Goal: Complete application form: Complete application form

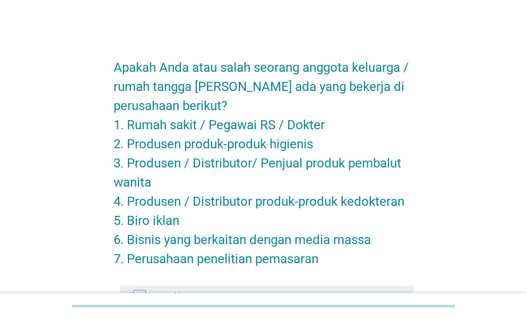
scroll to position [154, 0]
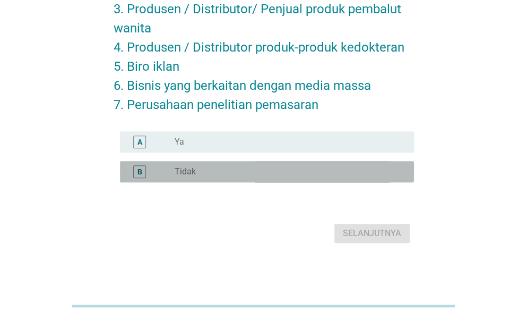
click at [302, 167] on div "radio_button_unchecked Tidak" at bounding box center [286, 171] width 222 height 11
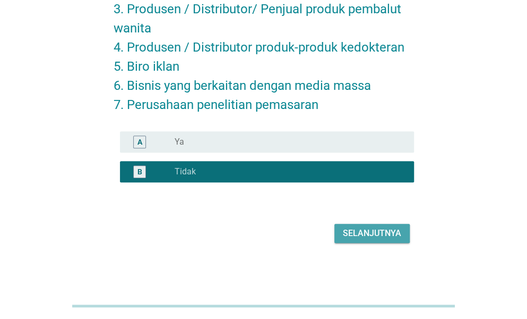
click at [392, 229] on div "Selanjutnya" at bounding box center [372, 233] width 58 height 13
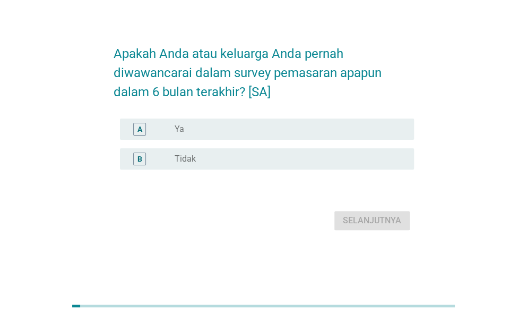
scroll to position [0, 0]
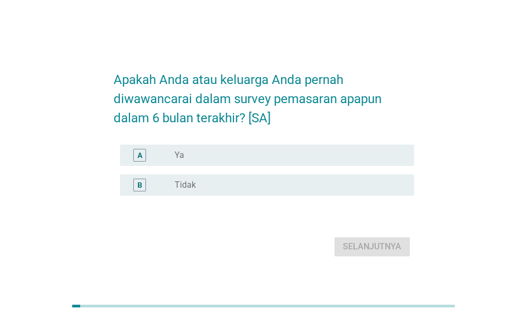
click at [344, 188] on div "radio_button_unchecked Tidak" at bounding box center [286, 184] width 222 height 11
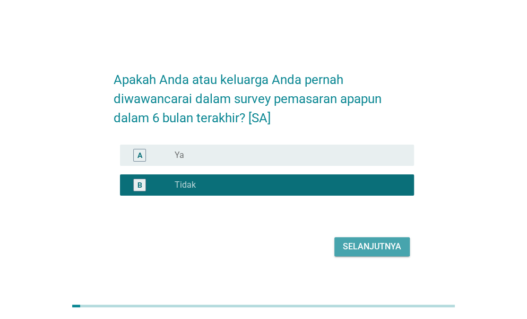
click at [378, 253] on button "Selanjutnya" at bounding box center [371, 246] width 75 height 19
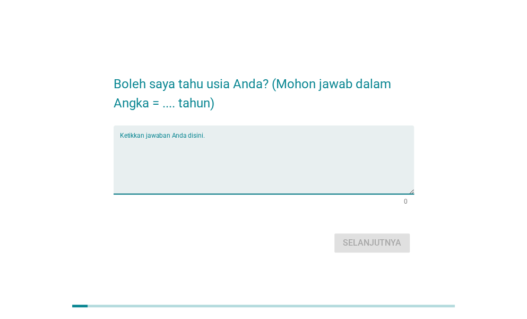
click at [316, 185] on textarea "Ketikkan jawaban Anda disini." at bounding box center [267, 166] width 294 height 56
type textarea "25"
click at [349, 246] on div "Selanjutnya" at bounding box center [372, 242] width 58 height 13
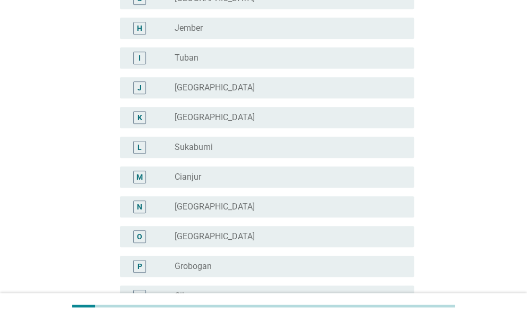
scroll to position [285, 0]
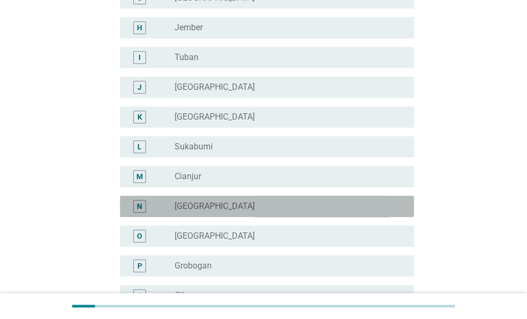
click at [356, 203] on div "radio_button_unchecked [GEOGRAPHIC_DATA]" at bounding box center [286, 206] width 222 height 11
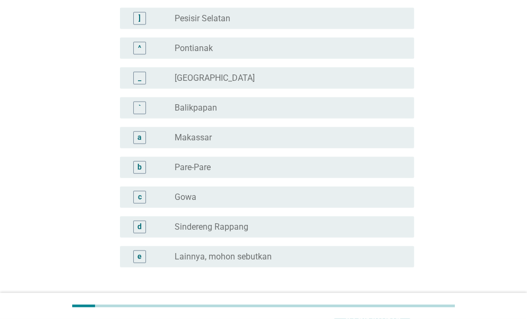
scroll to position [945, 0]
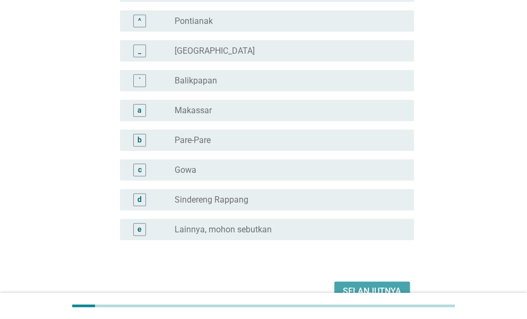
click at [371, 285] on div "Selanjutnya" at bounding box center [372, 291] width 58 height 13
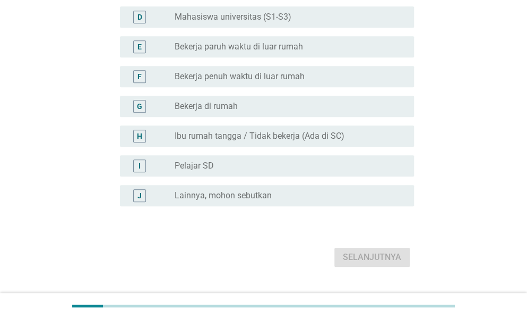
scroll to position [196, 0]
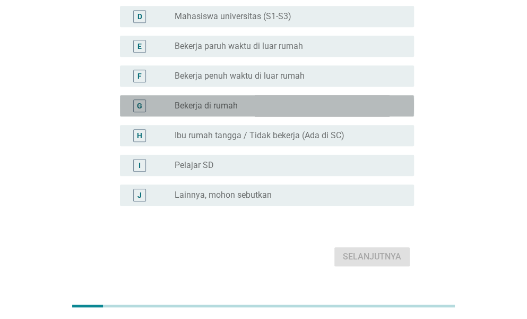
click at [314, 100] on div "radio_button_unchecked Bekerja di rumah" at bounding box center [286, 105] width 222 height 11
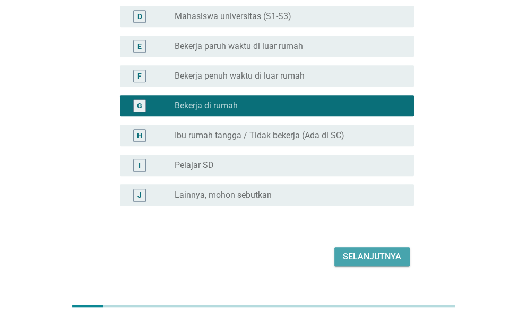
click at [375, 254] on div "Selanjutnya" at bounding box center [372, 256] width 58 height 13
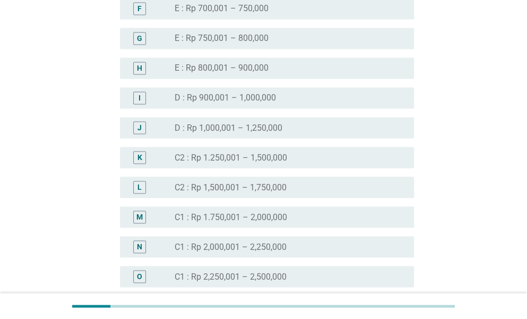
scroll to position [668, 0]
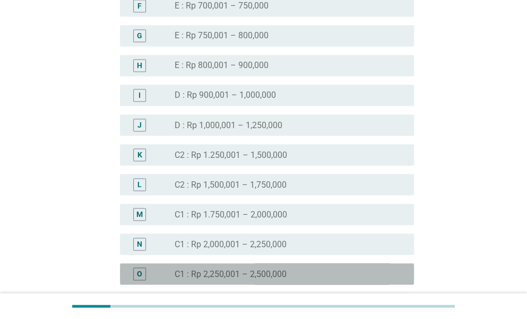
click at [359, 271] on div "radio_button_unchecked C1 : Rp 2,250,001 – 2,500,000" at bounding box center [286, 273] width 222 height 11
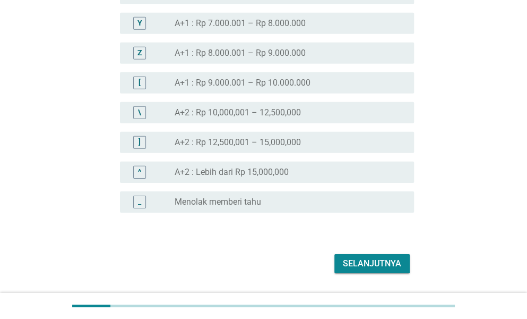
scroll to position [1245, 0]
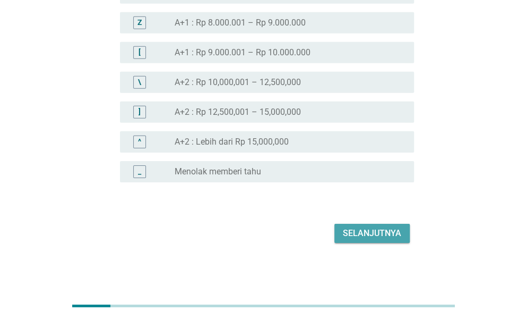
click at [373, 235] on div "Selanjutnya" at bounding box center [372, 233] width 58 height 13
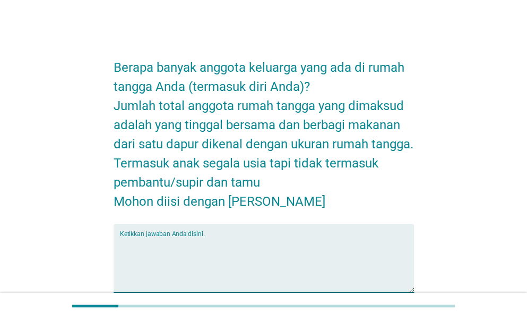
click at [355, 244] on textarea "Ketikkan jawaban Anda disini." at bounding box center [267, 264] width 294 height 56
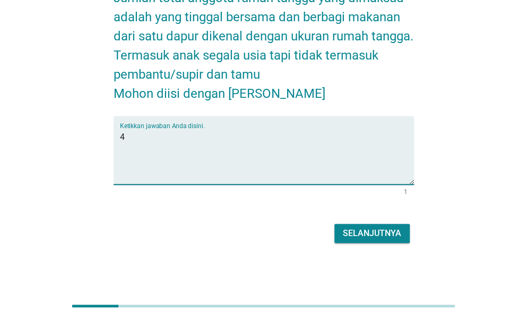
type textarea "4"
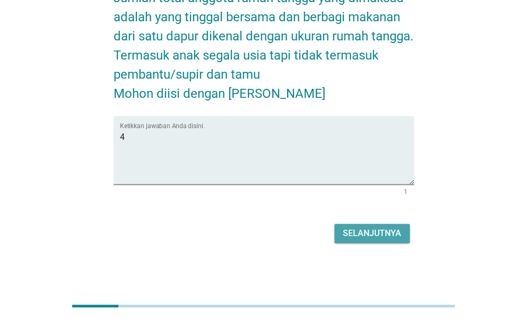
click at [382, 240] on button "Selanjutnya" at bounding box center [371, 232] width 75 height 19
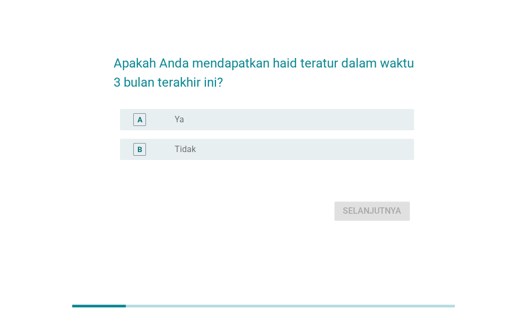
scroll to position [0, 0]
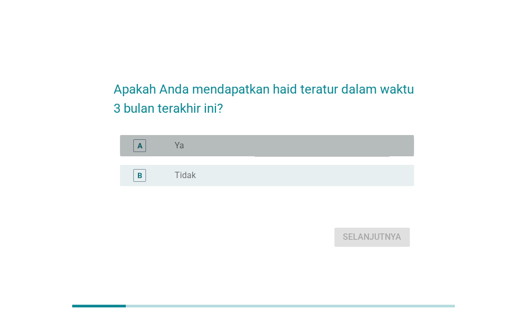
click at [344, 146] on div "radio_button_unchecked Ya" at bounding box center [286, 145] width 222 height 11
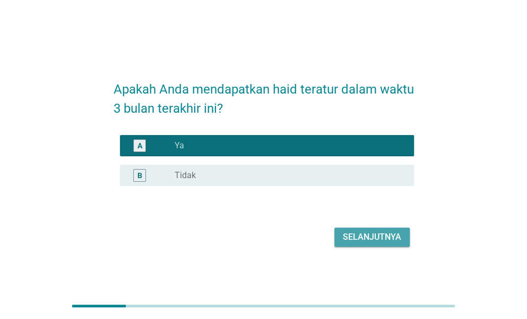
click at [369, 233] on div "Selanjutnya" at bounding box center [372, 236] width 58 height 13
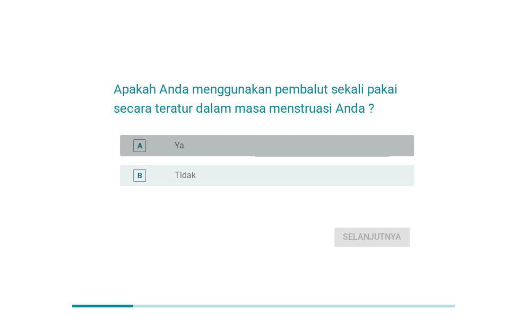
click at [362, 140] on div "radio_button_unchecked Ya" at bounding box center [290, 145] width 231 height 13
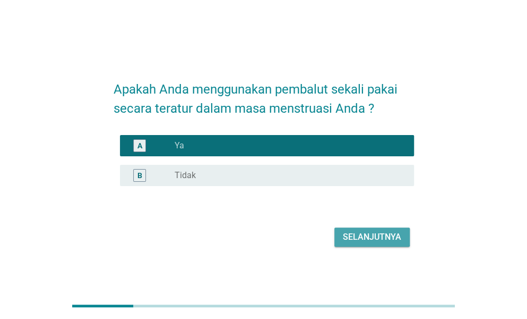
click at [371, 231] on div "Selanjutnya" at bounding box center [372, 236] width 58 height 13
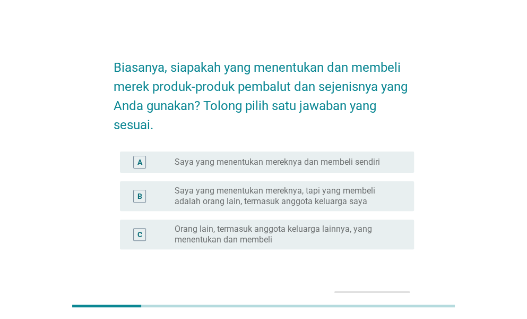
scroll to position [67, 0]
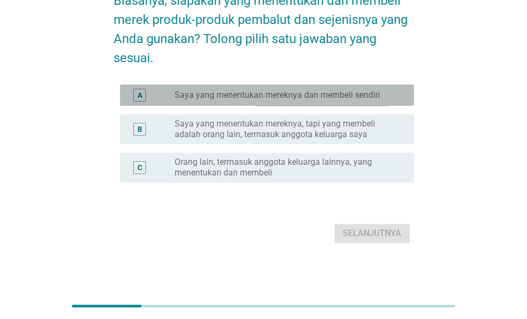
click at [352, 97] on label "Saya yang menentukan mereknya dan membeli sendiri" at bounding box center [277, 95] width 205 height 11
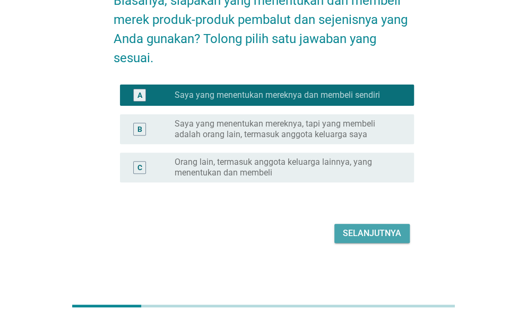
click at [374, 230] on div "Selanjutnya" at bounding box center [372, 233] width 58 height 13
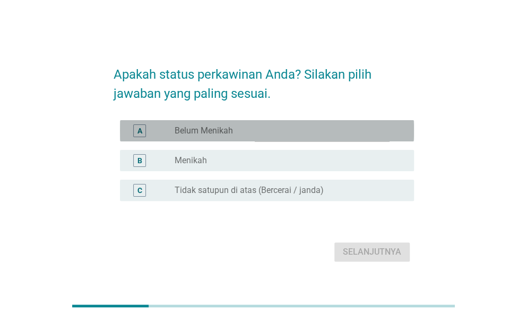
click at [336, 130] on div "radio_button_unchecked Belum Menikah" at bounding box center [286, 130] width 222 height 11
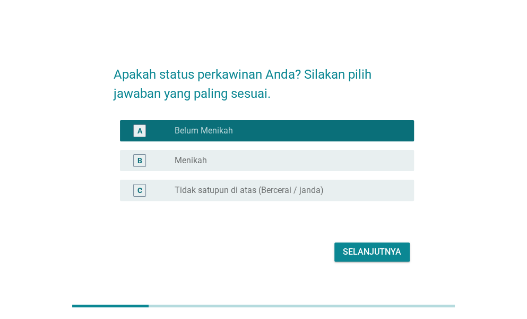
click at [390, 246] on div "Selanjutnya" at bounding box center [372, 251] width 58 height 13
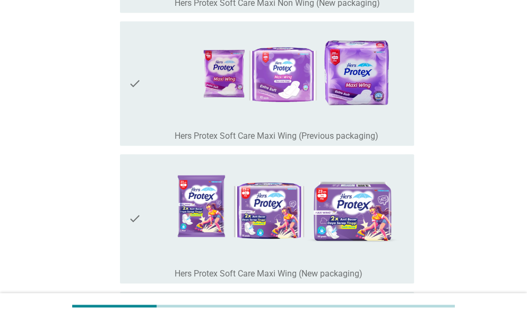
scroll to position [259, 0]
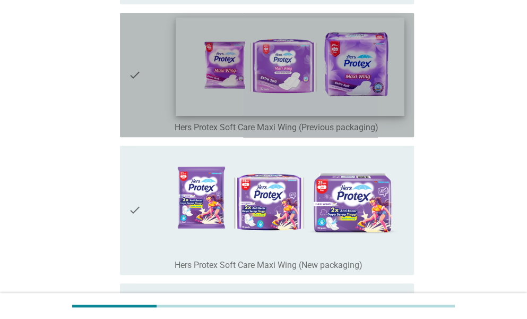
click at [348, 96] on img at bounding box center [290, 67] width 229 height 98
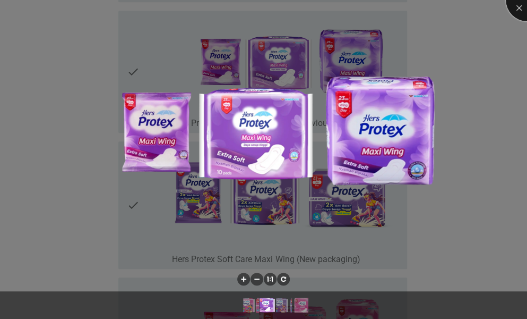
click at [517, 6] on div at bounding box center [527, 0] width 42 height 42
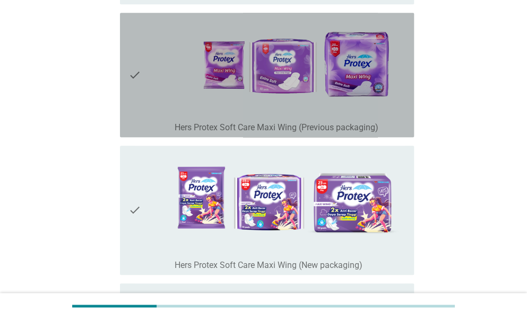
click at [133, 74] on icon "check" at bounding box center [134, 75] width 13 height 116
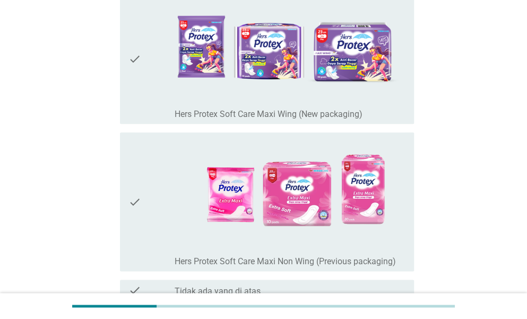
scroll to position [515, 0]
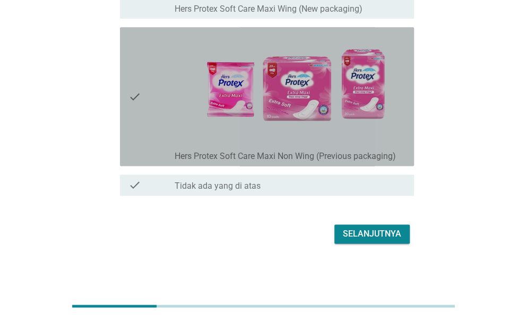
click at [131, 99] on icon "check" at bounding box center [134, 96] width 13 height 130
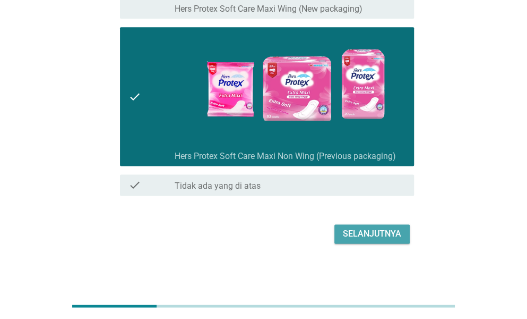
click at [379, 233] on div "Selanjutnya" at bounding box center [372, 233] width 58 height 13
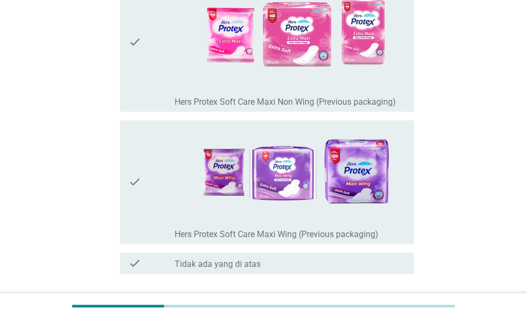
scroll to position [154, 0]
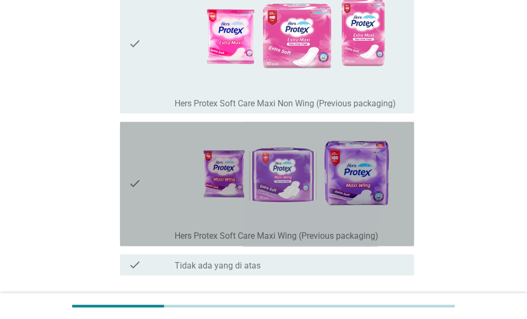
click at [124, 184] on div "check check_box_outline_blank Hers Protex Soft Care Maxi Wing (Previous packagi…" at bounding box center [267, 184] width 294 height 124
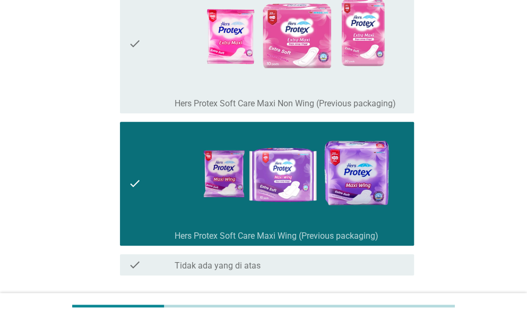
scroll to position [234, 0]
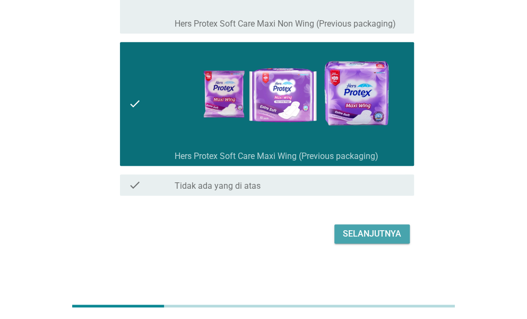
click at [356, 230] on div "Selanjutnya" at bounding box center [372, 233] width 58 height 13
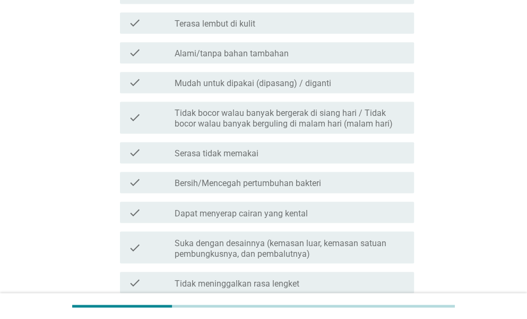
scroll to position [590, 0]
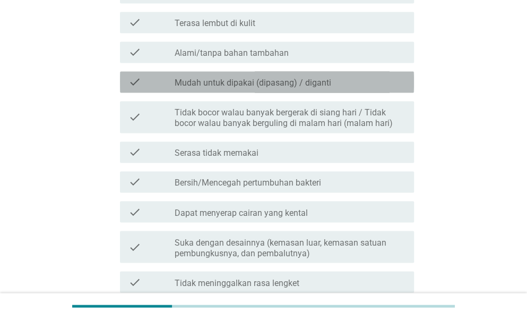
click at [141, 79] on div "check" at bounding box center [151, 81] width 46 height 13
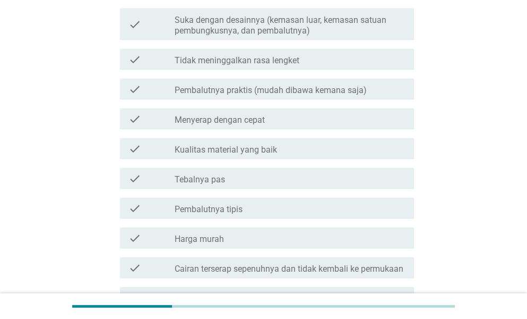
scroll to position [818, 0]
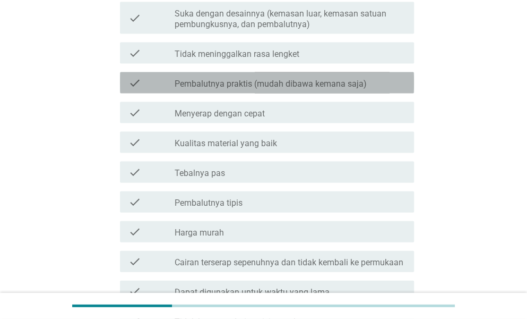
click at [150, 82] on div "check" at bounding box center [151, 82] width 46 height 13
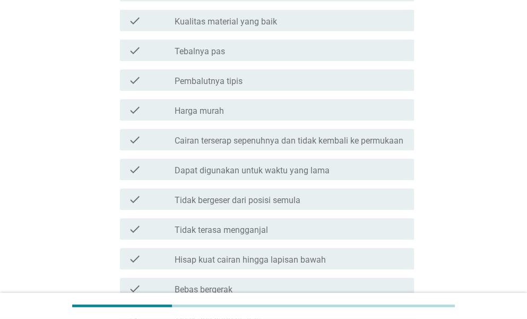
scroll to position [940, 0]
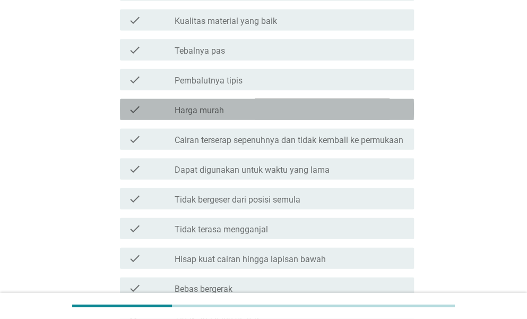
click at [152, 104] on div "check" at bounding box center [151, 109] width 46 height 13
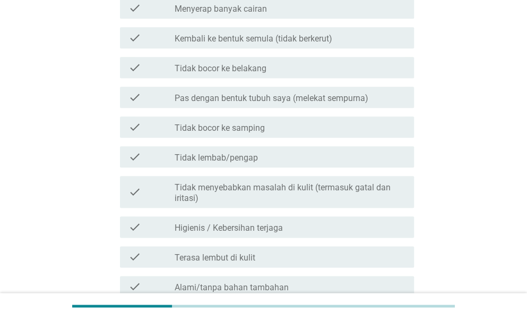
scroll to position [355, 0]
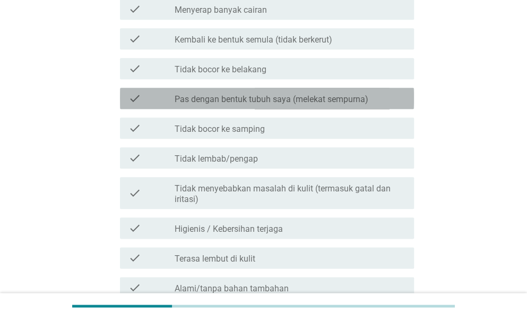
click at [152, 104] on div "check" at bounding box center [151, 98] width 46 height 13
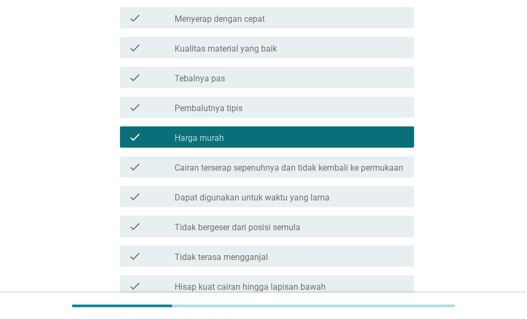
scroll to position [1073, 0]
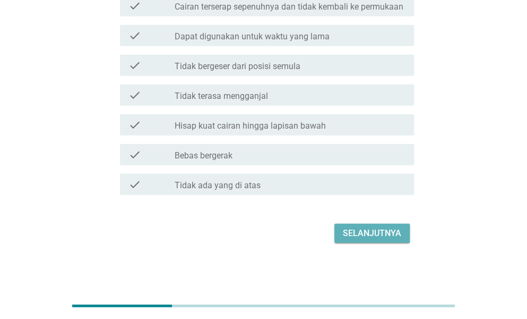
drag, startPoint x: 354, startPoint y: 227, endPoint x: 360, endPoint y: 242, distance: 15.7
click at [360, 242] on button "Selanjutnya" at bounding box center [371, 232] width 75 height 19
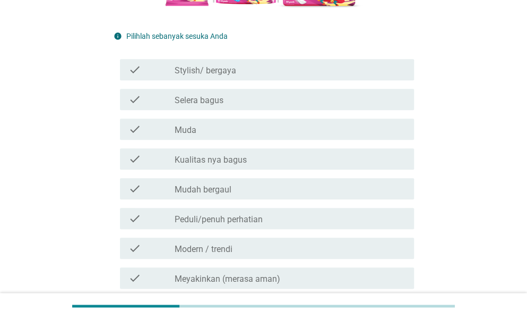
scroll to position [315, 0]
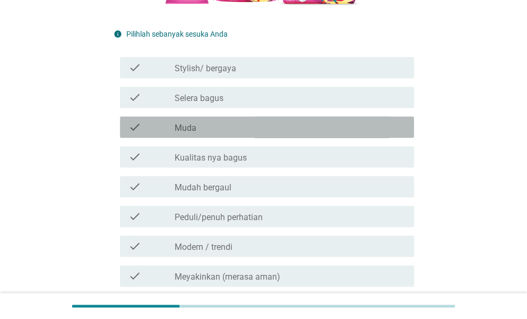
click at [153, 124] on div "check" at bounding box center [151, 127] width 46 height 13
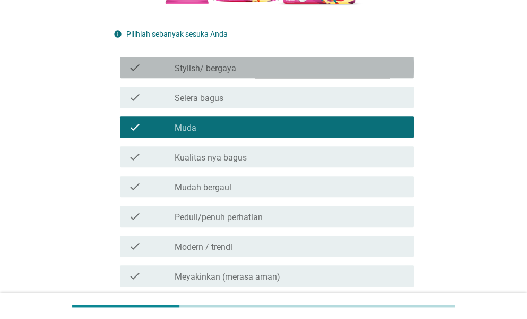
click at [167, 68] on div "check" at bounding box center [151, 67] width 46 height 13
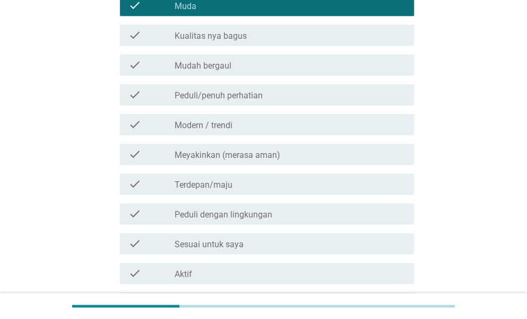
scroll to position [437, 0]
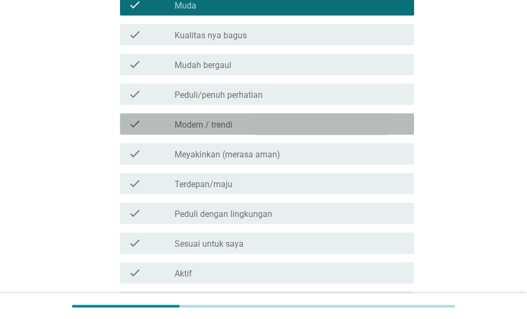
click at [156, 120] on div "check" at bounding box center [151, 123] width 46 height 13
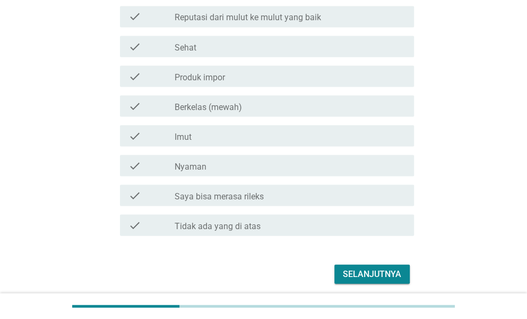
scroll to position [760, 0]
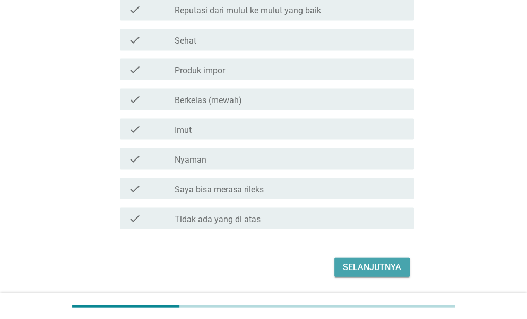
click at [355, 260] on button "Selanjutnya" at bounding box center [371, 266] width 75 height 19
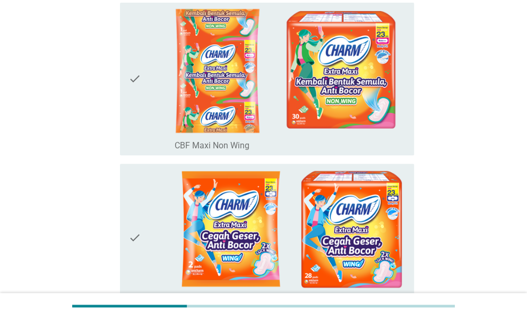
scroll to position [126, 0]
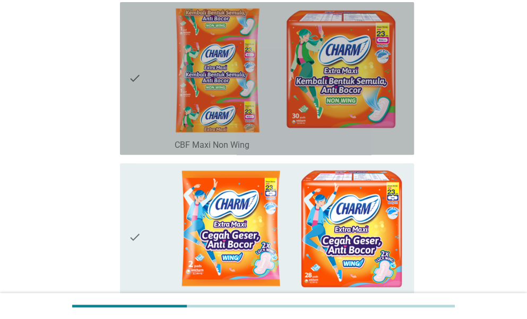
click at [130, 82] on icon "check" at bounding box center [134, 78] width 13 height 144
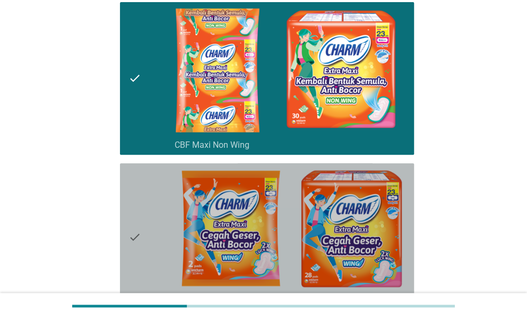
click at [132, 236] on icon "check" at bounding box center [134, 237] width 13 height 140
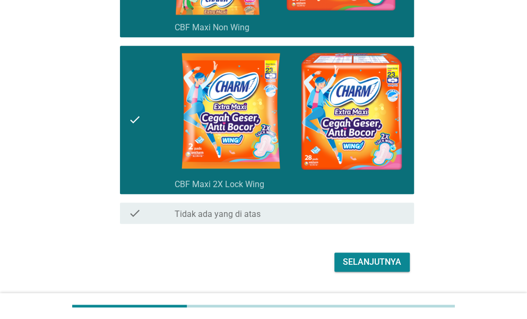
scroll to position [272, 0]
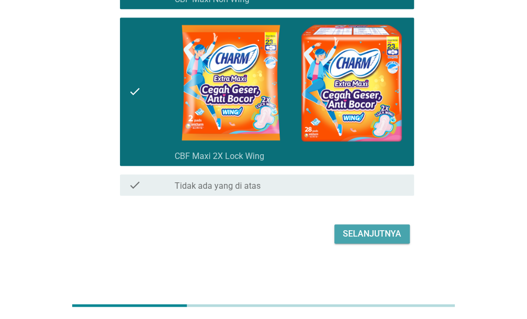
click at [390, 225] on button "Selanjutnya" at bounding box center [371, 233] width 75 height 19
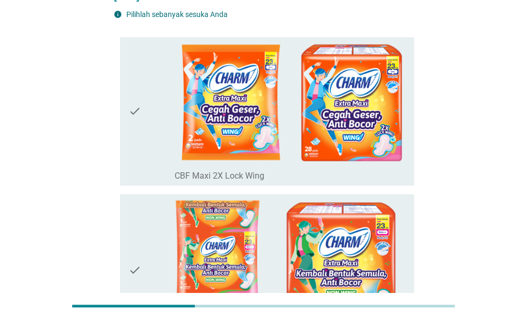
scroll to position [109, 0]
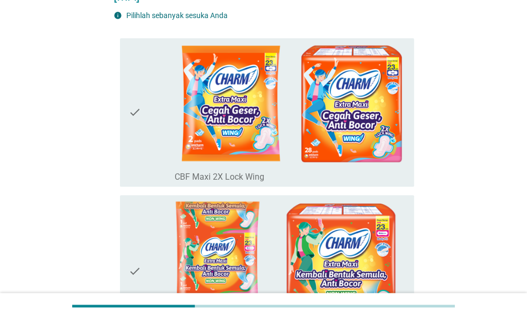
click at [139, 82] on icon "check" at bounding box center [134, 112] width 13 height 140
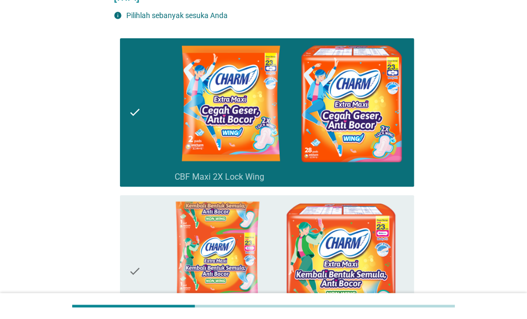
scroll to position [291, 0]
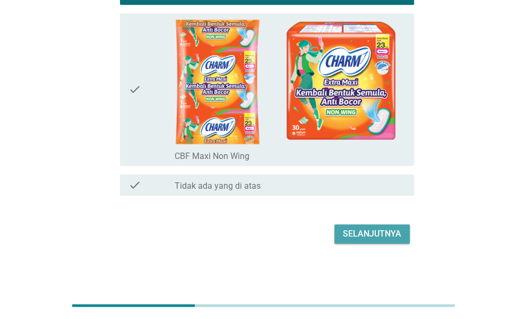
click at [393, 234] on div "Selanjutnya" at bounding box center [372, 233] width 58 height 13
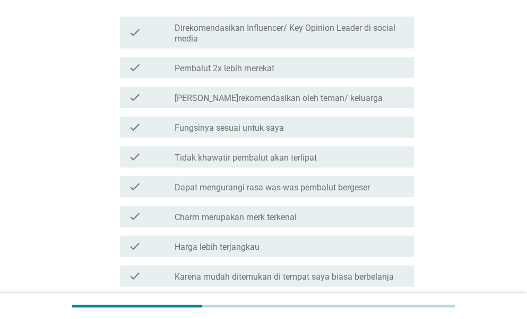
scroll to position [299, 0]
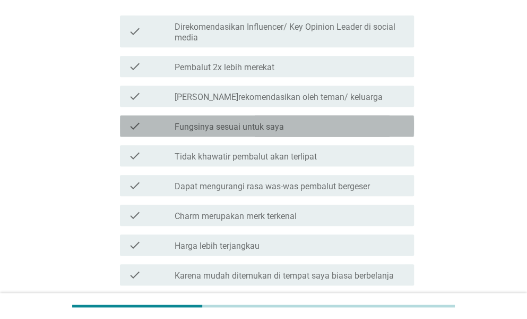
click at [392, 131] on div "check_box_outline_blank Fungsinya sesuai untuk saya" at bounding box center [290, 125] width 231 height 13
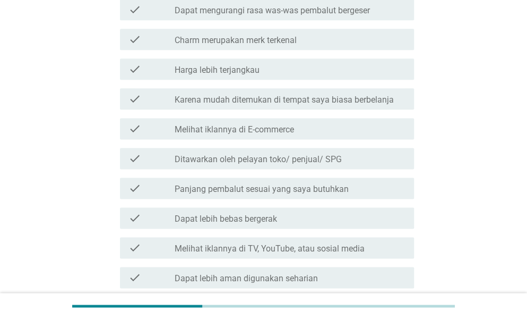
scroll to position [476, 0]
click at [383, 98] on label "Karena mudah ditemukan di tempat saya biasa berbelanja" at bounding box center [284, 99] width 219 height 11
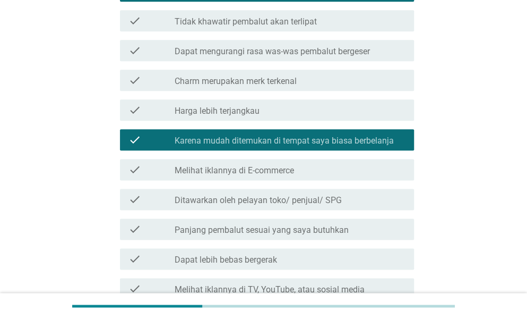
scroll to position [668, 0]
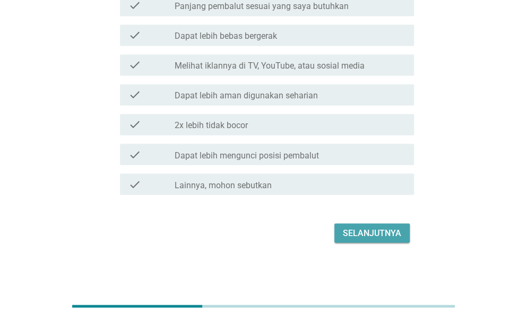
click at [387, 239] on button "Selanjutnya" at bounding box center [371, 232] width 75 height 19
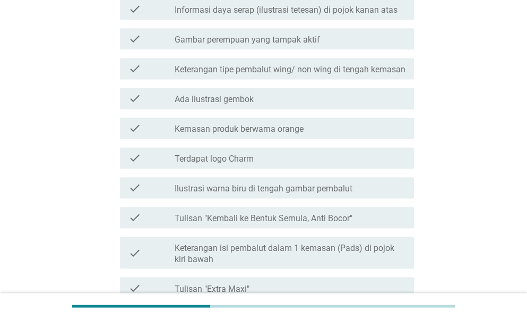
scroll to position [537, 0]
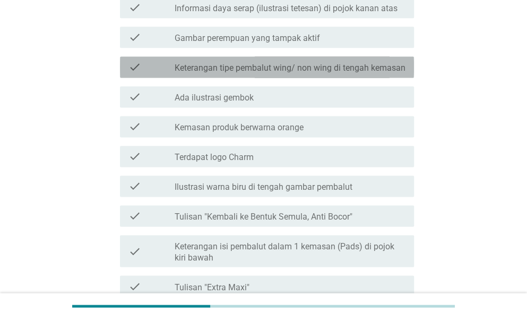
click at [359, 63] on label "Keterangan tipe pembalut wing/ non wing di tengah kemasan" at bounding box center [290, 68] width 231 height 11
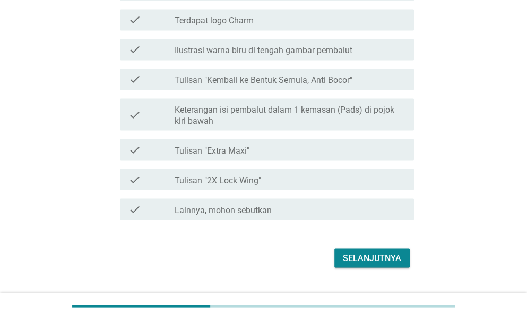
scroll to position [674, 0]
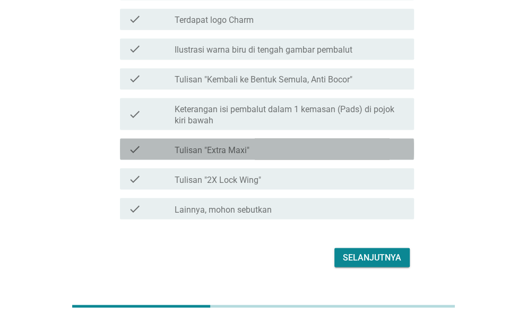
click at [376, 147] on div "check_box_outline_blank Tulisan "Extra Maxi"" at bounding box center [290, 148] width 231 height 13
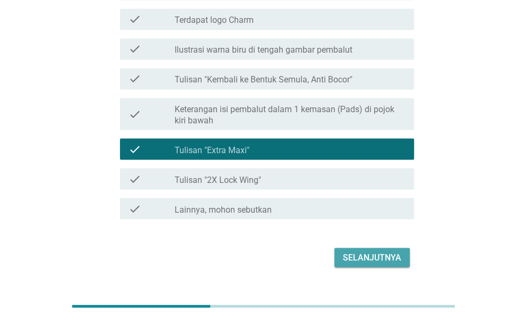
click at [386, 254] on div "Selanjutnya" at bounding box center [372, 257] width 58 height 13
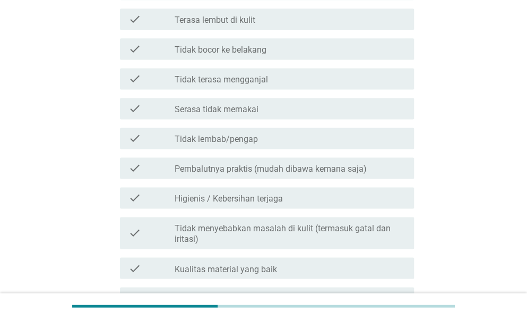
scroll to position [544, 0]
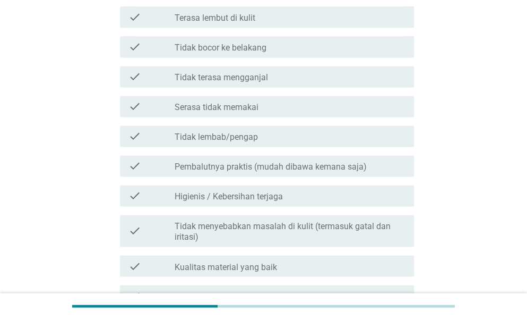
click at [377, 166] on div "check_box_outline_blank Pembalutnya praktis (mudah dibawa kemana saja)" at bounding box center [290, 165] width 231 height 13
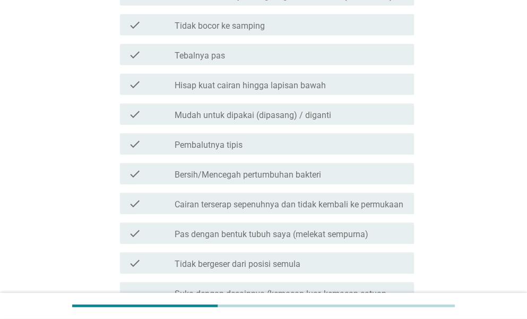
scroll to position [887, 0]
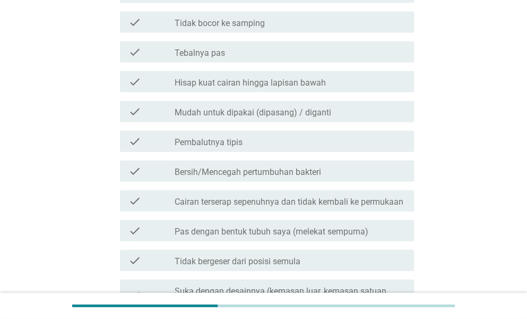
click at [390, 106] on div "check_box_outline_blank Mudah untuk dipakai (dipasang) / diganti" at bounding box center [290, 111] width 231 height 13
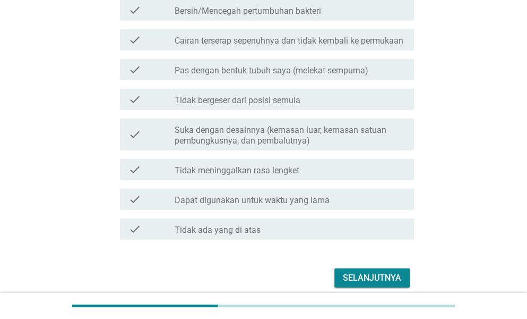
scroll to position [1048, 0]
click at [367, 278] on div "Selanjutnya" at bounding box center [372, 277] width 58 height 13
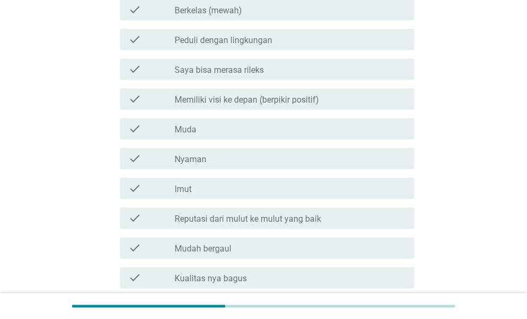
scroll to position [379, 0]
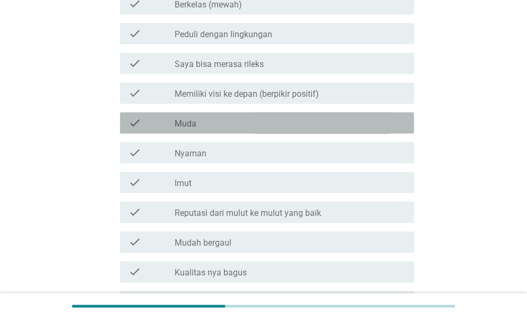
click at [343, 119] on div "check_box_outline_blank Muda" at bounding box center [290, 122] width 231 height 13
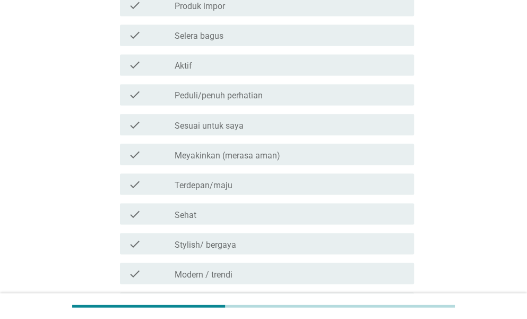
scroll to position [675, 0]
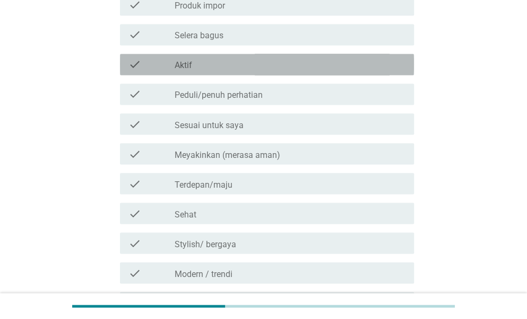
click at [373, 58] on div "check_box_outline_blank Aktif" at bounding box center [290, 64] width 231 height 13
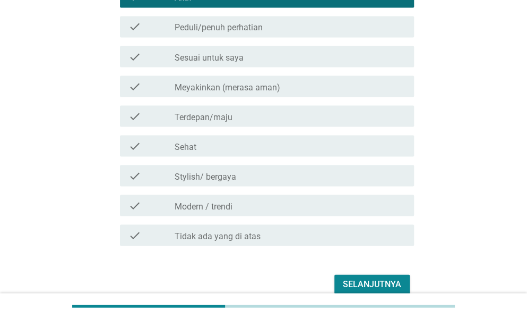
scroll to position [793, 0]
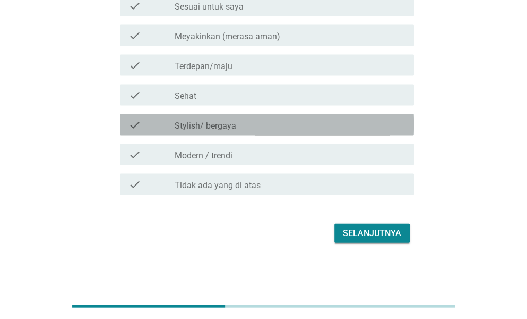
click at [395, 128] on div "check_box_outline_blank Stylish/ bergaya" at bounding box center [290, 124] width 231 height 13
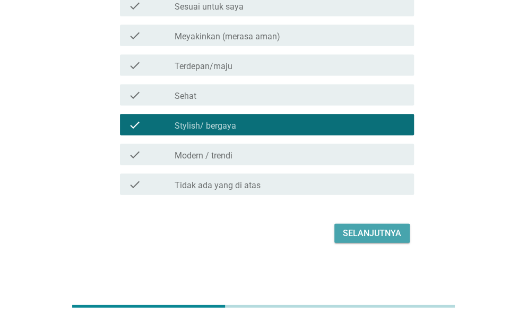
click at [373, 235] on div "Selanjutnya" at bounding box center [372, 233] width 58 height 13
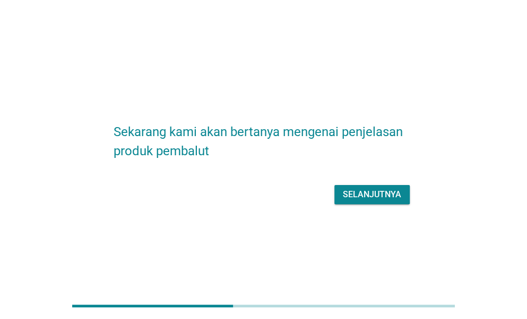
click at [384, 193] on div "Selanjutnya" at bounding box center [372, 194] width 58 height 13
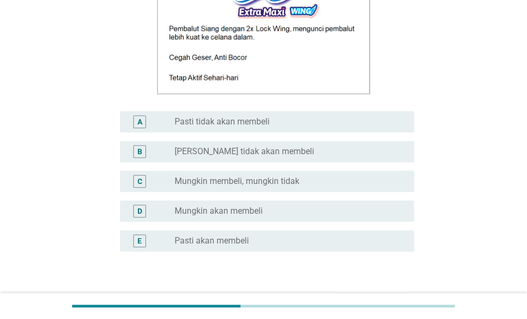
scroll to position [191, 0]
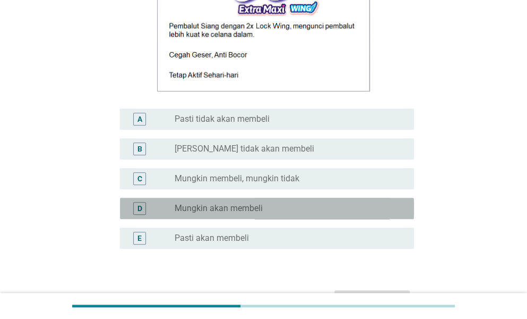
click at [355, 198] on div "D radio_button_unchecked Mungkin akan membeli" at bounding box center [267, 207] width 294 height 21
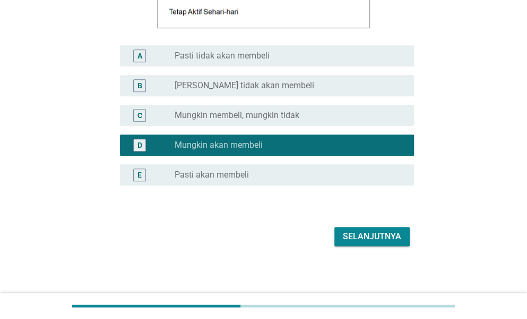
scroll to position [256, 0]
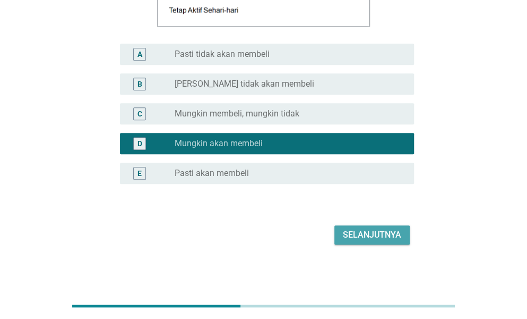
click at [375, 229] on div "Selanjutnya" at bounding box center [372, 234] width 58 height 13
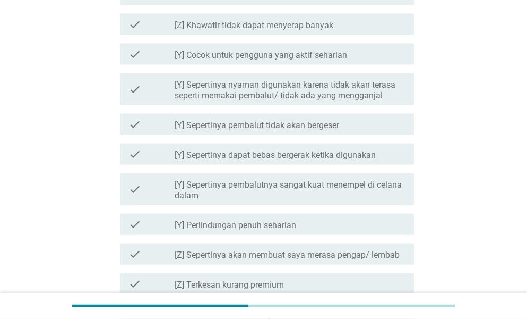
scroll to position [857, 0]
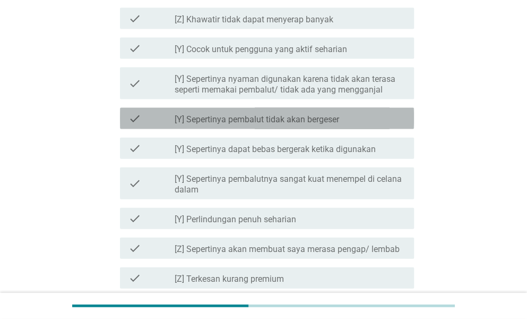
click at [378, 117] on div "check_box_outline_blank [Y] Sepertinya pembalut tidak akan bergeser" at bounding box center [290, 118] width 231 height 13
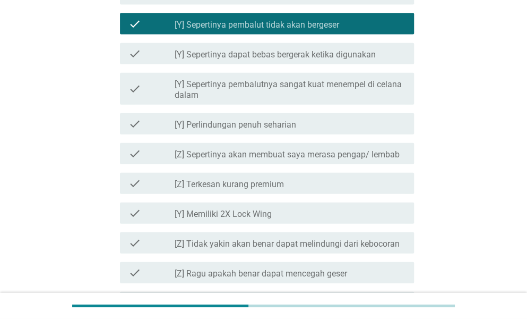
scroll to position [957, 0]
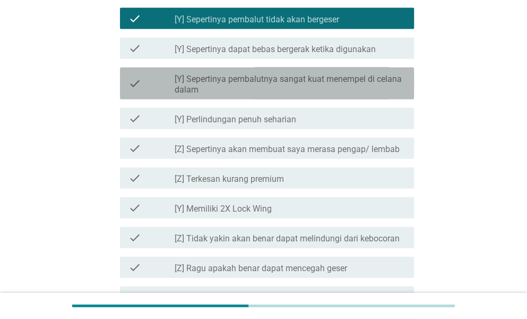
click at [390, 82] on label "[Y] Sepertinya pembalutnya sangat kuat menempel di celana dalam" at bounding box center [290, 84] width 231 height 21
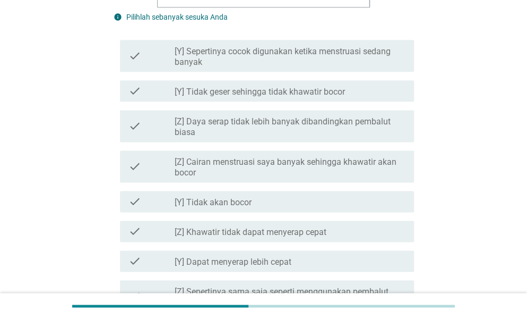
scroll to position [482, 0]
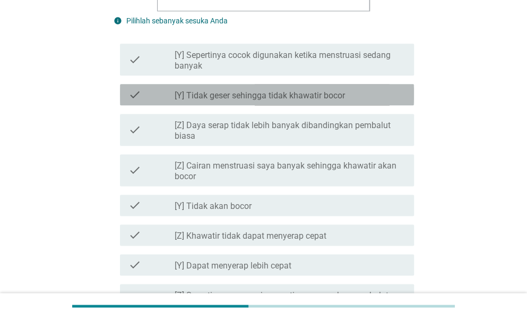
click at [372, 97] on div "check_box_outline_blank [Y] Tidak geser sehingga tidak khawatir bocor" at bounding box center [290, 94] width 231 height 13
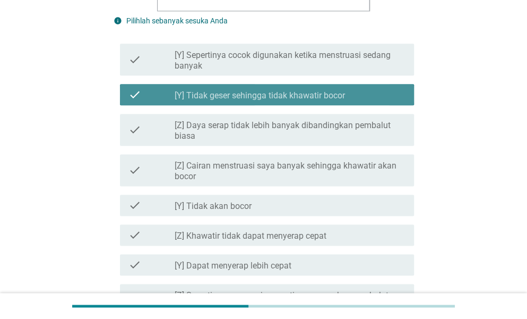
click at [372, 97] on div "check_box_outline_blank [Y] Tidak geser sehingga tidak khawatir bocor" at bounding box center [290, 94] width 231 height 13
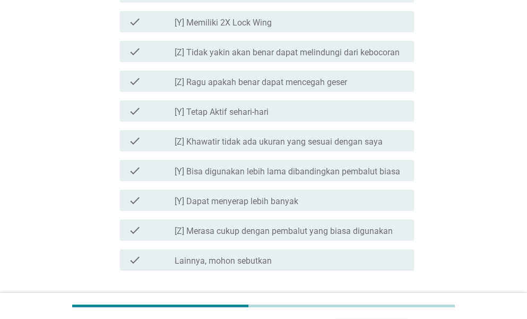
scroll to position [1218, 0]
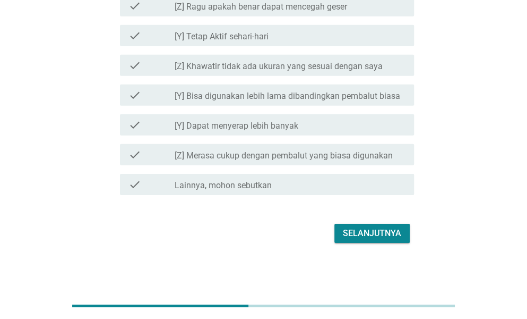
click at [368, 238] on div "Selanjutnya" at bounding box center [372, 233] width 58 height 13
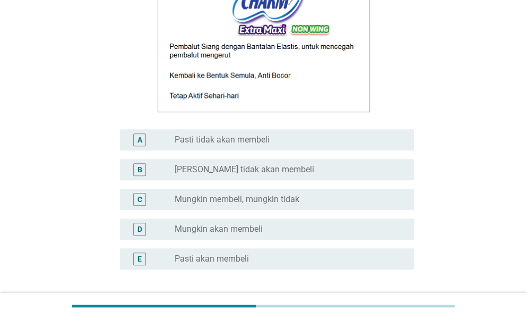
scroll to position [171, 0]
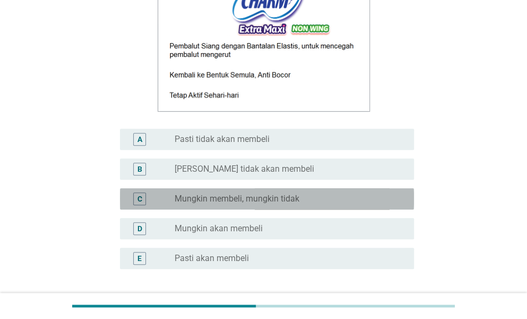
click at [385, 193] on div "radio_button_unchecked Mungkin membeli, mungkin tidak" at bounding box center [286, 198] width 222 height 11
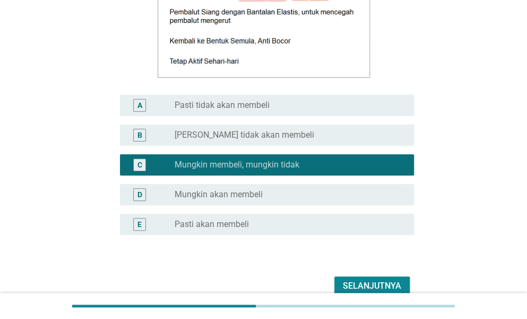
scroll to position [223, 0]
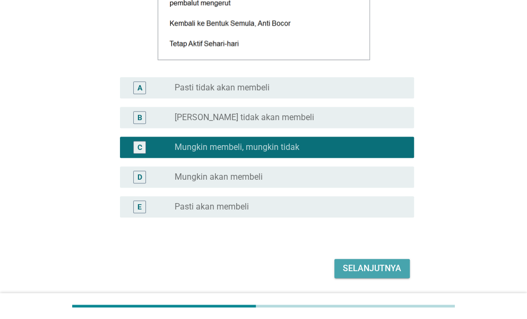
click at [381, 267] on div "Selanjutnya" at bounding box center [372, 268] width 58 height 13
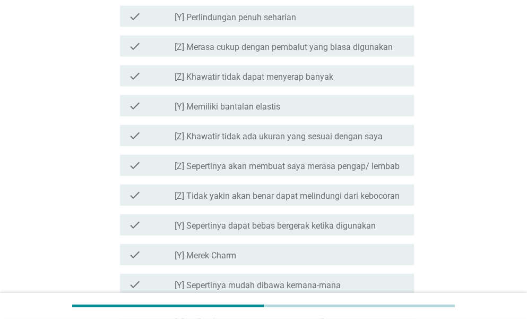
scroll to position [902, 0]
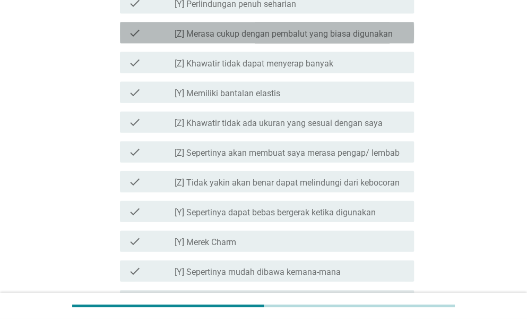
click at [352, 36] on label "[Z] Merasa cukup dengan pembalut yang biasa digunakan" at bounding box center [284, 34] width 218 height 11
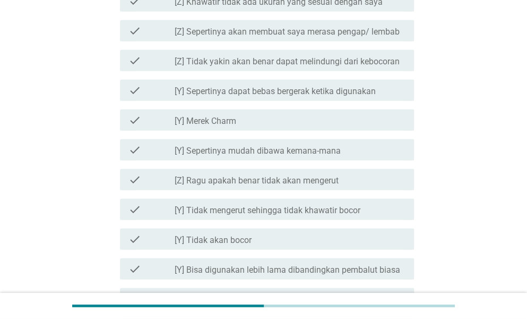
scroll to position [1033, 0]
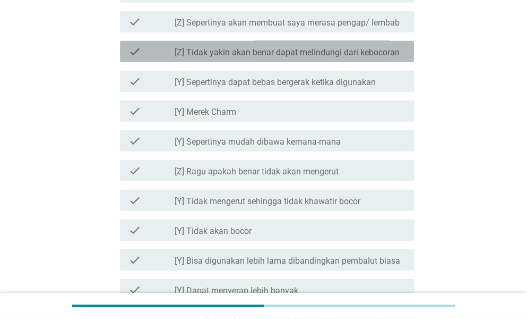
click at [377, 58] on div "check check_box_outline_blank [Z] Tidak yakin akan benar dapat melindungi dari …" at bounding box center [267, 51] width 294 height 21
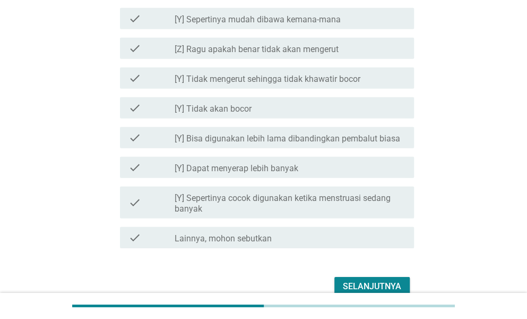
scroll to position [1157, 0]
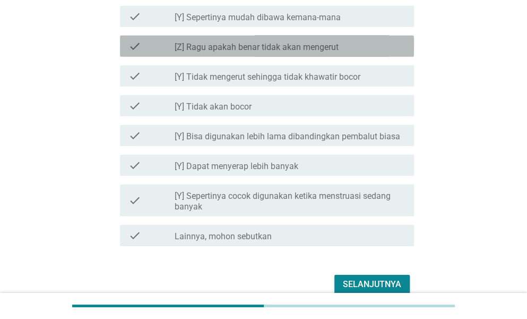
click at [377, 45] on div "check_box_outline_blank [Z] Ragu apakah benar tidak akan mengerut" at bounding box center [290, 46] width 231 height 13
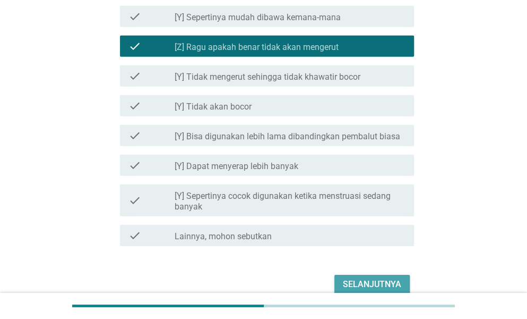
click at [367, 289] on div "Selanjutnya" at bounding box center [372, 284] width 58 height 13
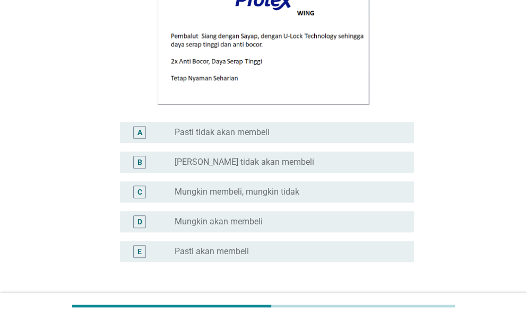
scroll to position [160, 0]
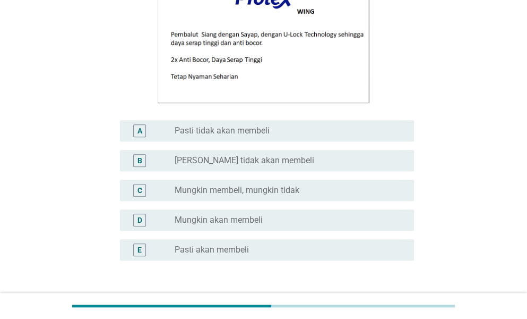
click at [358, 174] on div "B radio_button_unchecked [PERSON_NAME] tidak akan membeli" at bounding box center [264, 160] width 300 height 30
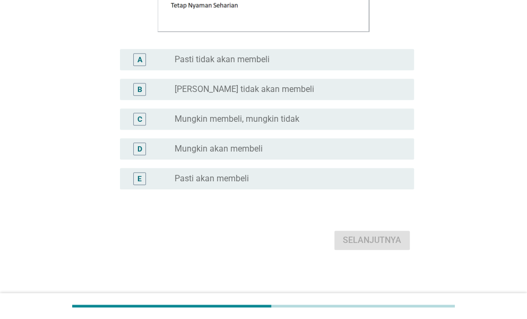
scroll to position [239, 0]
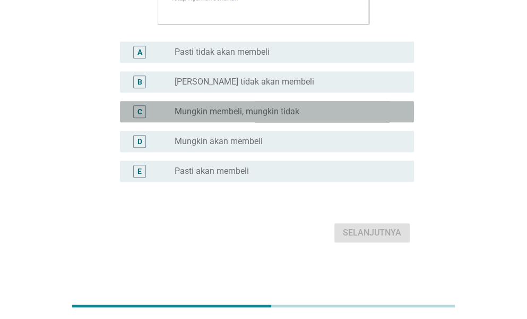
click at [362, 111] on div "radio_button_unchecked Mungkin membeli, mungkin tidak" at bounding box center [286, 111] width 222 height 11
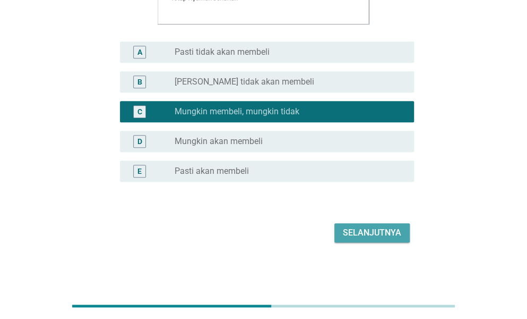
click at [372, 238] on div "Selanjutnya" at bounding box center [372, 232] width 58 height 13
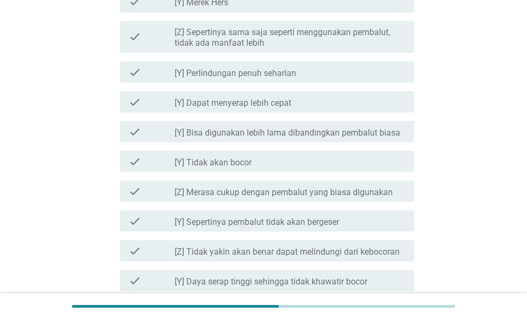
scroll to position [745, 0]
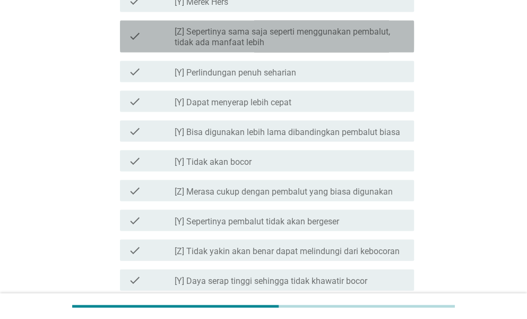
click at [317, 37] on label "[Z] Sepertinya sama saja seperti menggunakan pembalut, tidak ada manfaat lebih" at bounding box center [290, 37] width 231 height 21
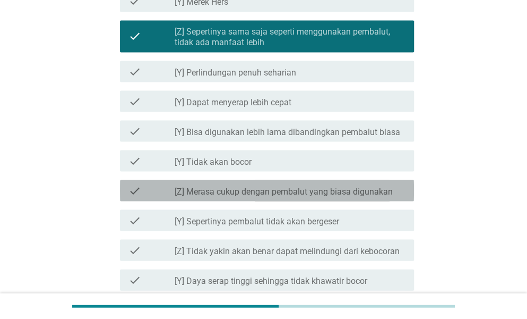
click at [358, 197] on div "check check_box_outline_blank [Z] Merasa cukup dengan pembalut yang biasa digun…" at bounding box center [267, 189] width 294 height 21
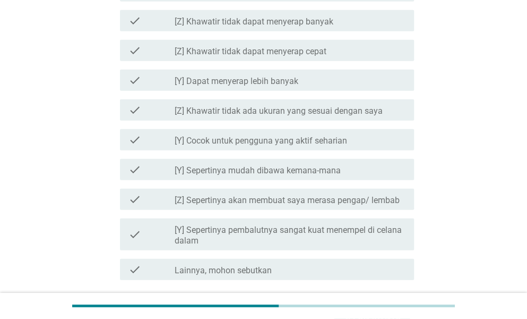
scroll to position [1188, 0]
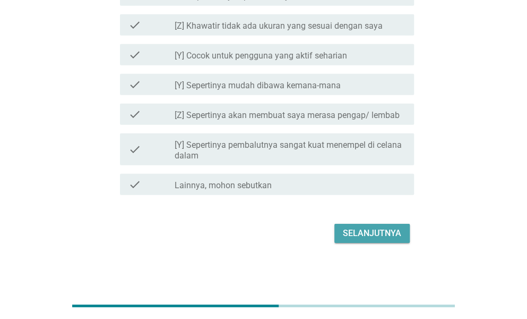
click at [371, 233] on div "Selanjutnya" at bounding box center [372, 233] width 58 height 13
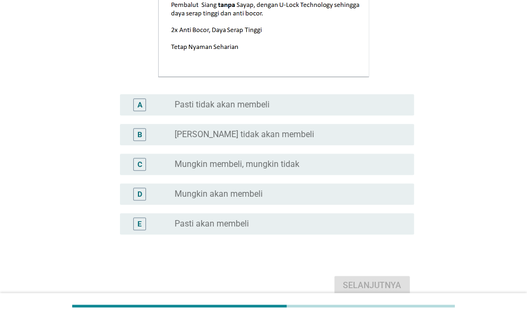
scroll to position [193, 0]
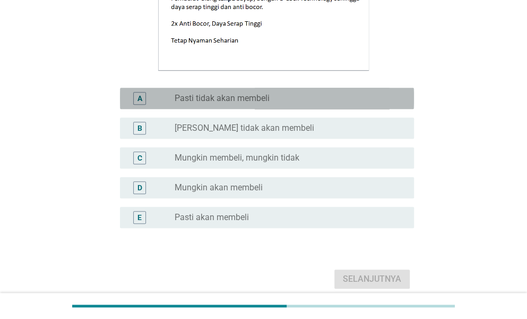
click at [354, 102] on div "radio_button_unchecked Pasti tidak akan membeli" at bounding box center [286, 98] width 222 height 11
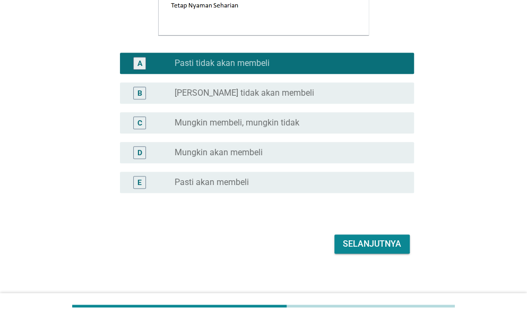
scroll to position [228, 0]
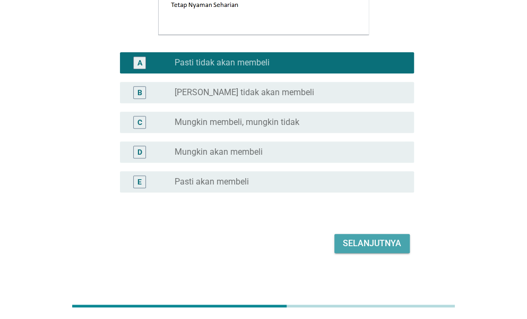
click at [389, 242] on div "Selanjutnya" at bounding box center [372, 243] width 58 height 13
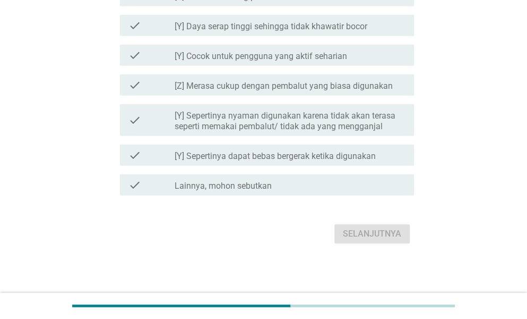
scroll to position [1188, 0]
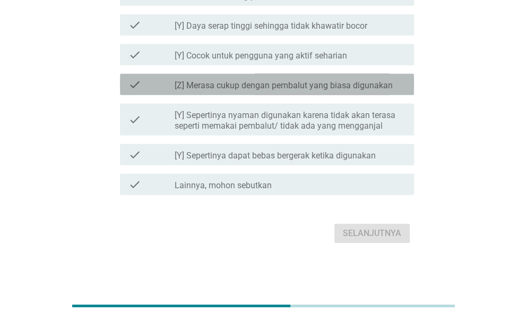
click at [357, 79] on div "check_box_outline_blank [Z] Merasa cukup dengan pembalut yang biasa digunakan" at bounding box center [290, 84] width 231 height 13
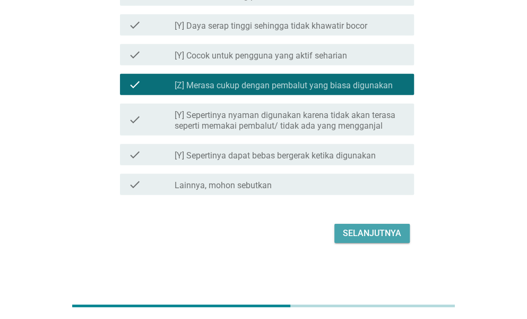
click at [368, 239] on div "Selanjutnya" at bounding box center [372, 233] width 58 height 13
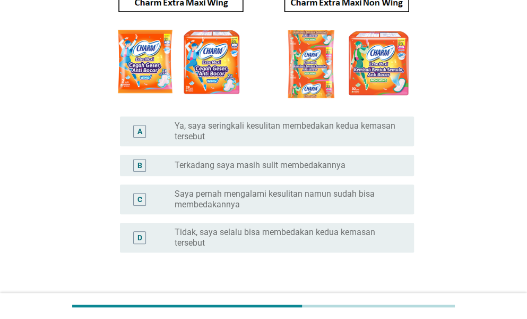
scroll to position [136, 0]
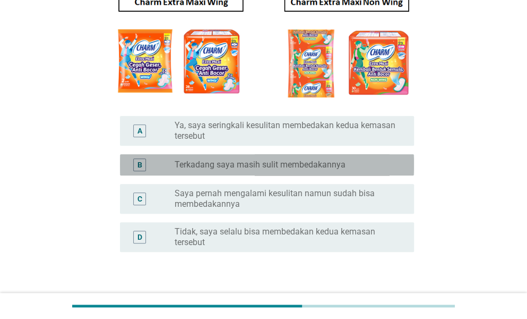
click at [371, 173] on div "B radio_button_unchecked Terkadang saya masih sulit membedakannya" at bounding box center [267, 164] width 294 height 21
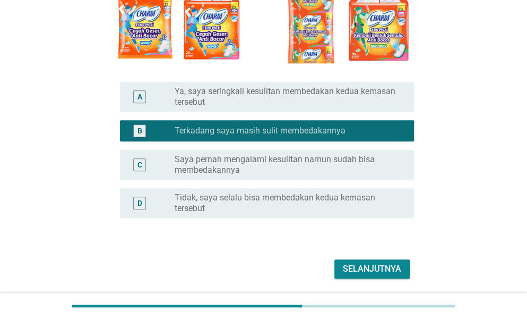
scroll to position [176, 0]
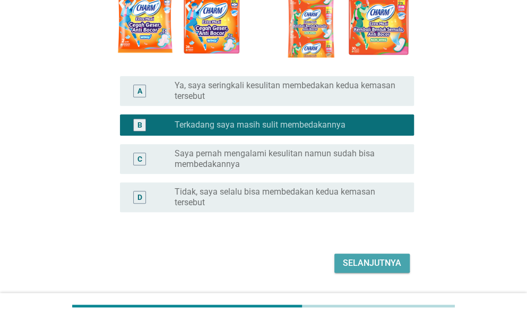
click at [362, 259] on div "Selanjutnya" at bounding box center [372, 262] width 58 height 13
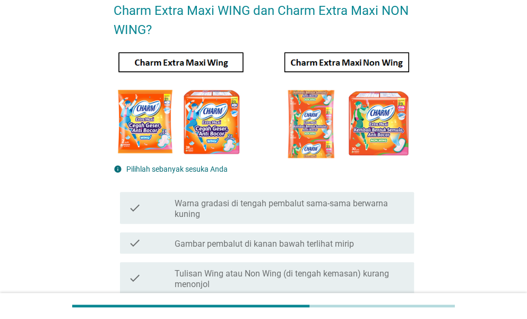
scroll to position [139, 0]
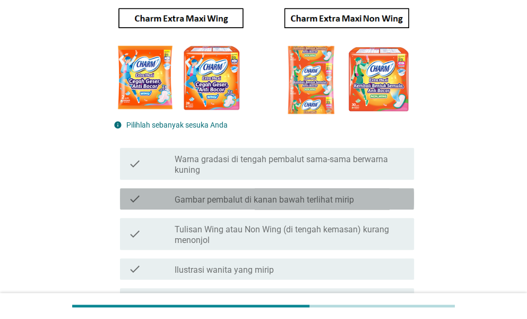
click at [168, 193] on div "check" at bounding box center [151, 198] width 46 height 13
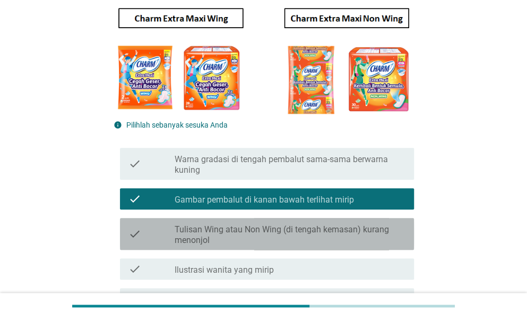
click at [196, 231] on label "Tulisan Wing atau Non Wing (di tengah kemasan) kurang menonjol" at bounding box center [290, 234] width 231 height 21
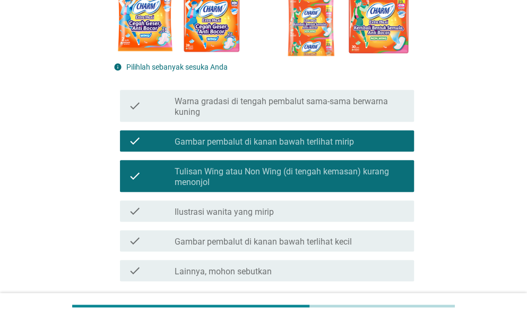
scroll to position [185, 0]
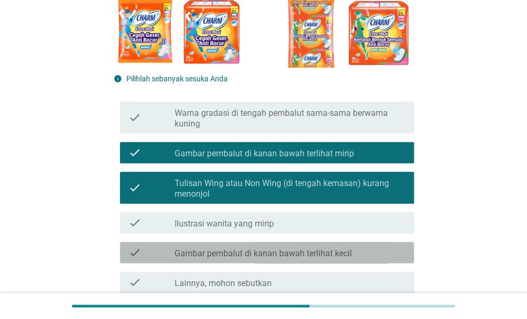
click at [303, 257] on label "Gambar pembalut di kanan bawah terlihat kecil" at bounding box center [263, 253] width 177 height 11
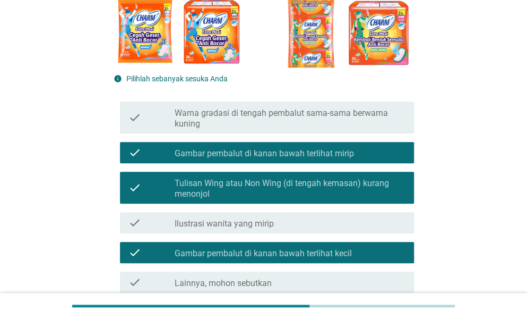
scroll to position [283, 0]
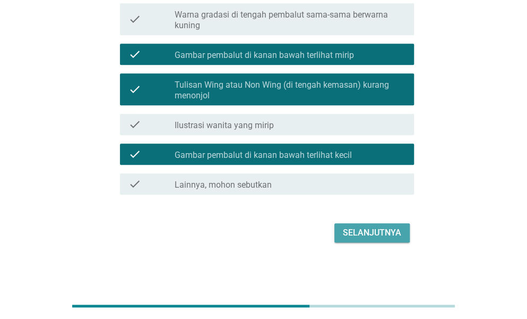
click at [388, 227] on div "Selanjutnya" at bounding box center [372, 232] width 58 height 13
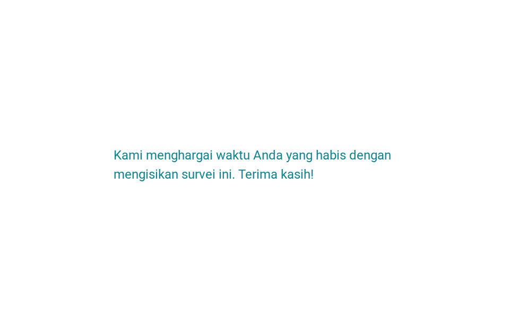
scroll to position [0, 0]
